Goal: Task Accomplishment & Management: Use online tool/utility

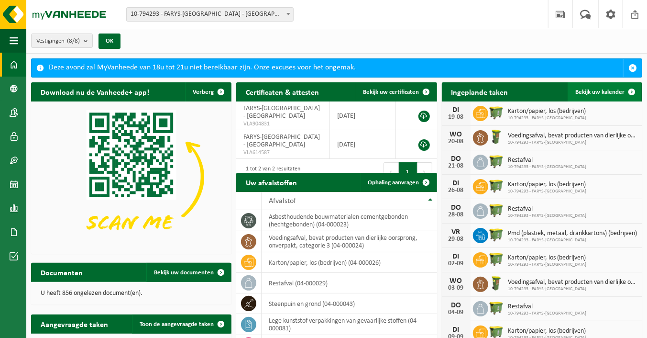
click at [621, 96] on link "Bekijk uw kalender" at bounding box center [605, 91] width 74 height 19
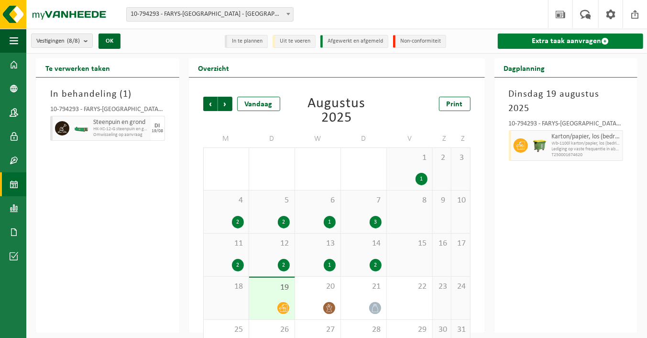
click at [595, 42] on link "Extra taak aanvragen" at bounding box center [571, 40] width 146 height 15
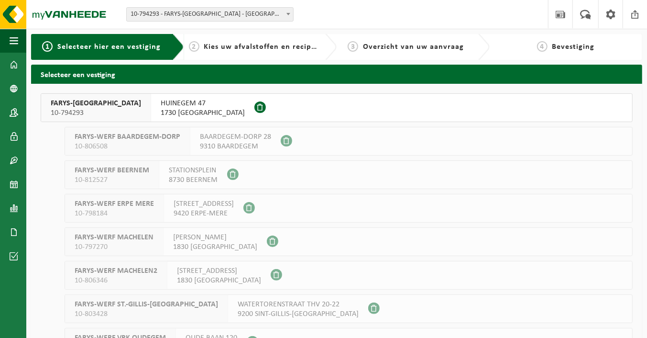
click at [221, 110] on button "FARYS-ASSE 10-794293 HUINEGEM 47 1730 ASSE" at bounding box center [337, 107] width 592 height 29
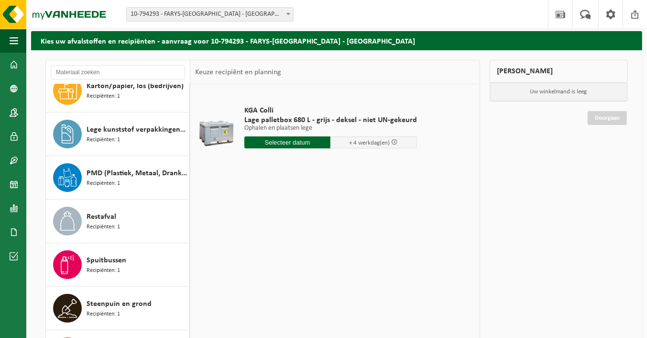
scroll to position [95, 0]
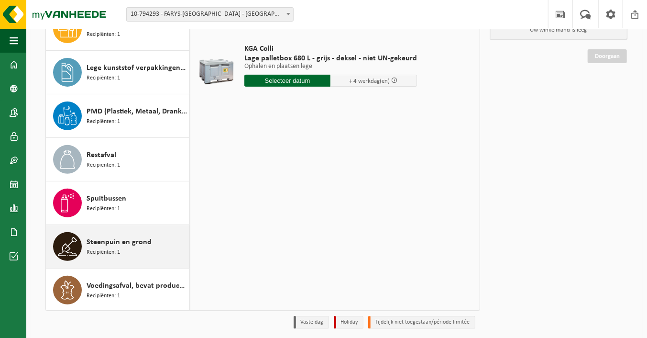
click at [120, 254] on div "Steenpuin en grond Recipiënten: 1" at bounding box center [137, 246] width 100 height 29
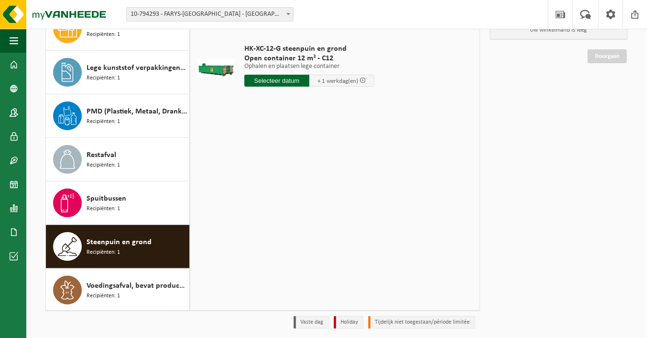
click at [278, 79] on input "text" at bounding box center [277, 81] width 65 height 12
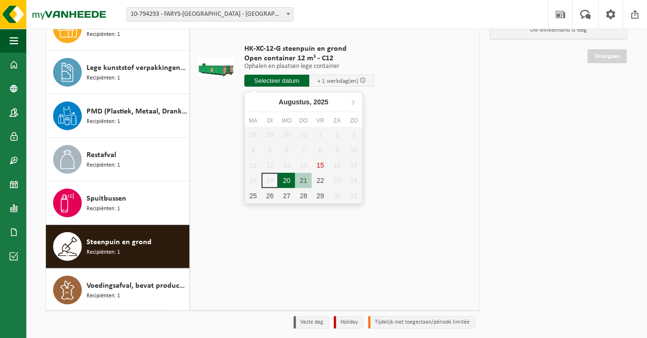
click at [285, 181] on div "20" at bounding box center [286, 180] width 17 height 15
type input "Van 2025-08-20"
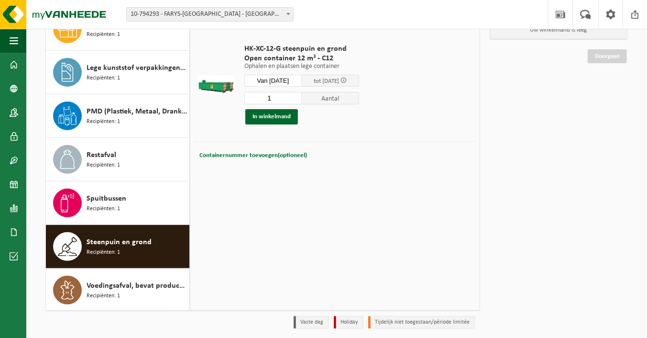
scroll to position [0, 0]
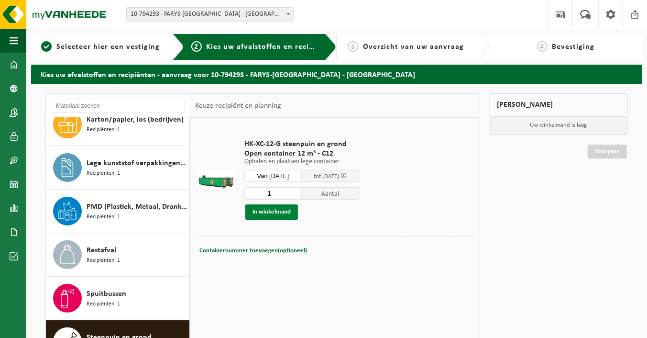
click at [271, 215] on button "In winkelmand" at bounding box center [271, 211] width 53 height 15
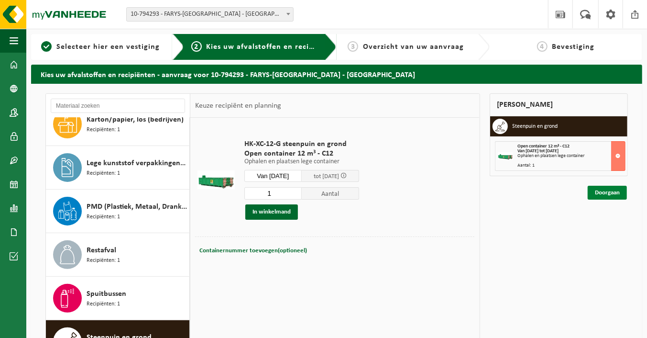
click at [606, 193] on link "Doorgaan" at bounding box center [607, 193] width 39 height 14
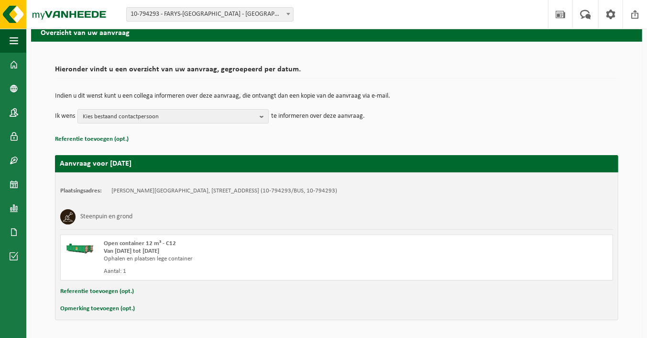
scroll to position [71, 0]
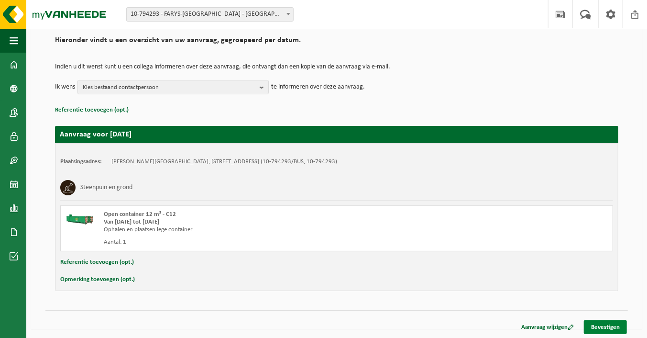
click at [599, 326] on link "Bevestigen" at bounding box center [605, 327] width 43 height 14
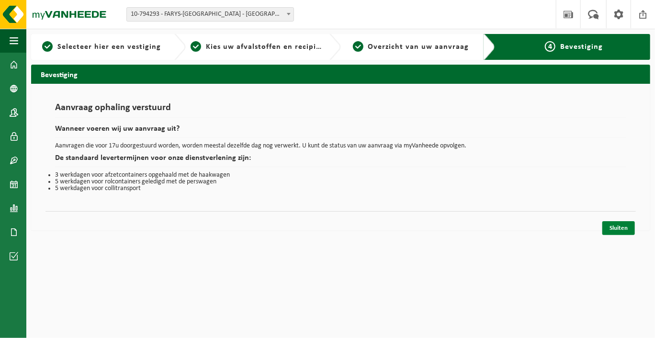
click at [616, 228] on link "Sluiten" at bounding box center [618, 228] width 33 height 14
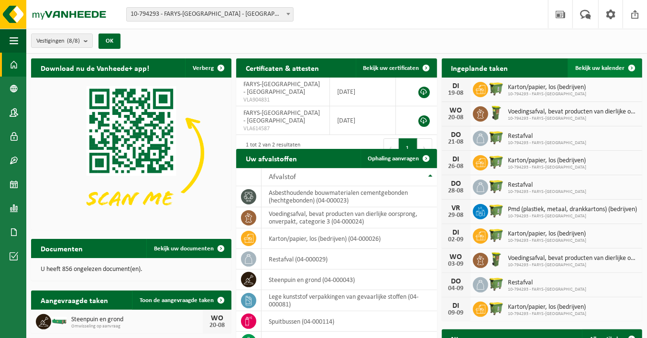
click at [612, 70] on span "Bekijk uw kalender" at bounding box center [600, 68] width 49 height 6
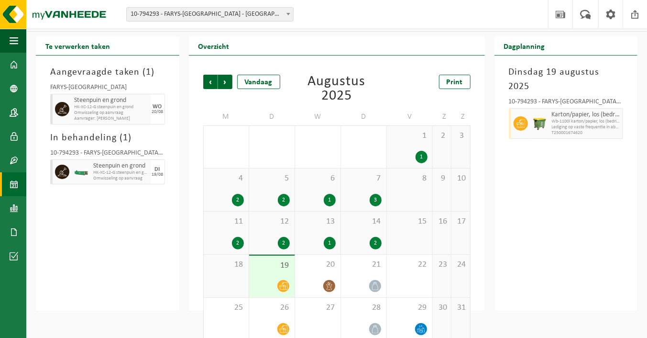
scroll to position [34, 0]
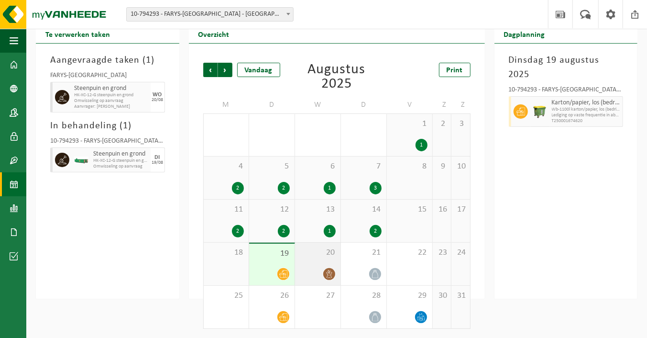
click at [317, 262] on div "20" at bounding box center [317, 264] width 45 height 43
click at [278, 258] on div "19" at bounding box center [271, 265] width 45 height 42
click at [320, 261] on div "20" at bounding box center [317, 264] width 45 height 43
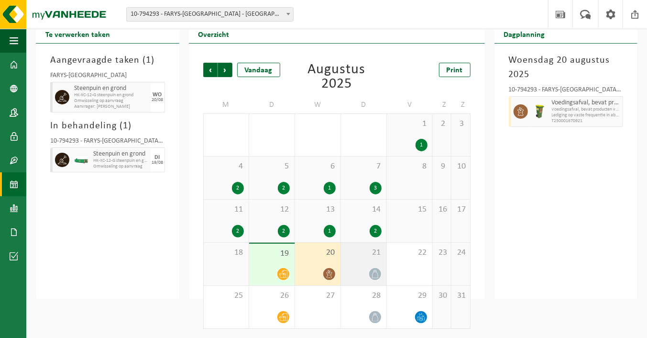
click at [356, 261] on div "21" at bounding box center [363, 264] width 45 height 43
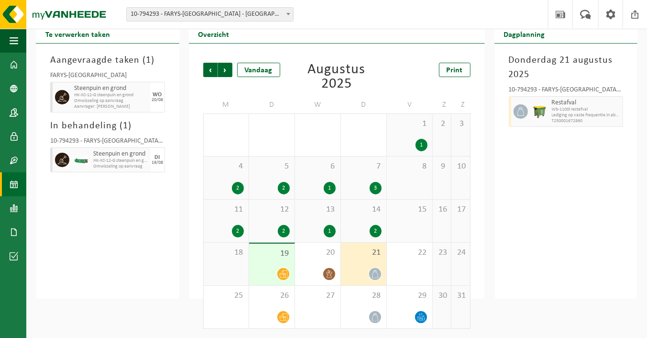
click at [128, 158] on span "HK-XC-12-G steenpuin en grond" at bounding box center [120, 161] width 55 height 6
click at [109, 160] on span "HK-XC-12-G steenpuin en grond" at bounding box center [120, 161] width 55 height 6
